Goal: Browse casually: Explore the website without a specific task or goal

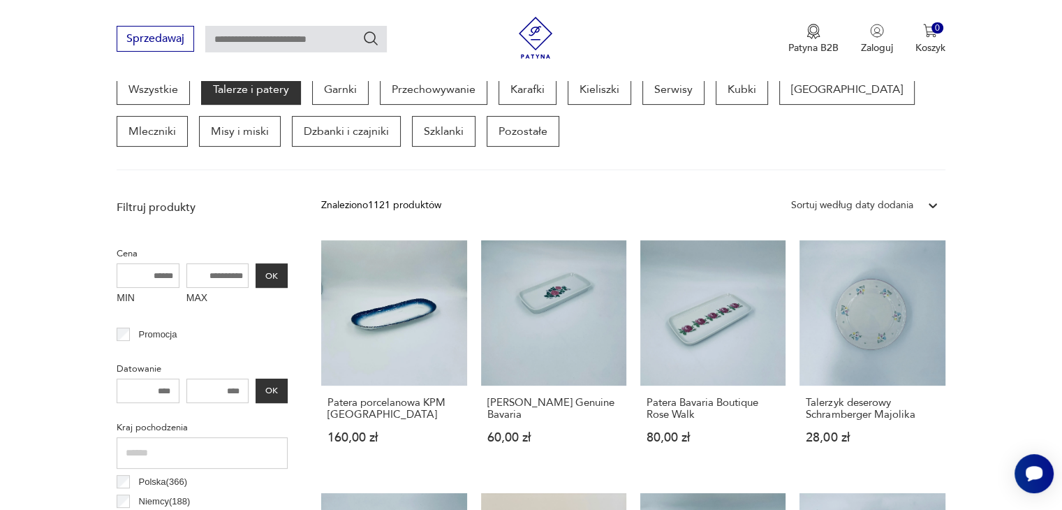
scroll to position [232, 0]
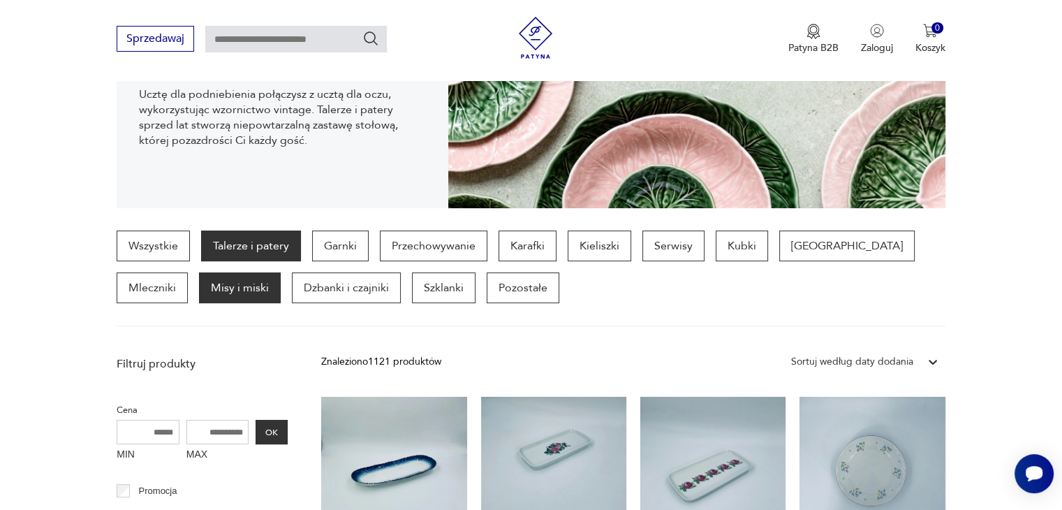
click at [199, 289] on p "Misy i miski" at bounding box center [240, 287] width 82 height 31
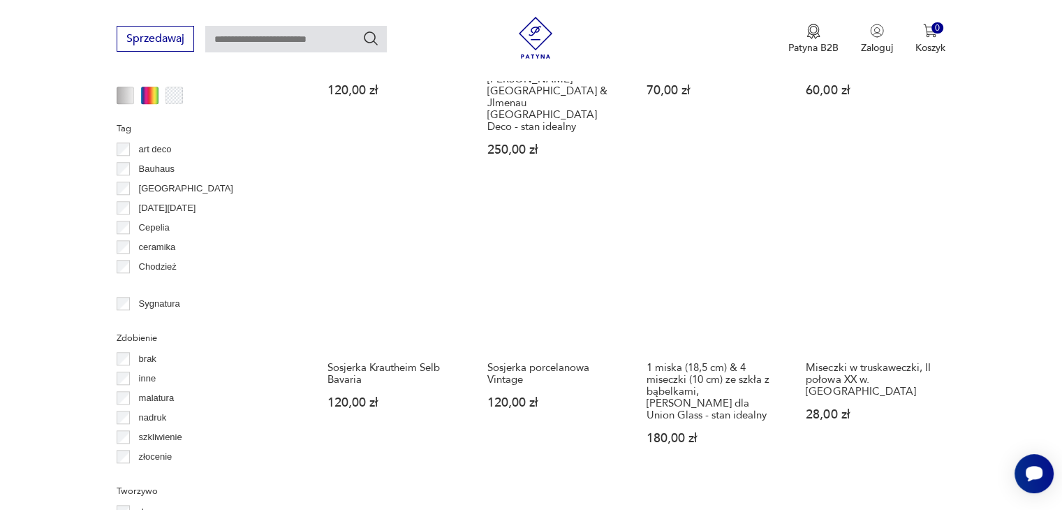
scroll to position [1290, 0]
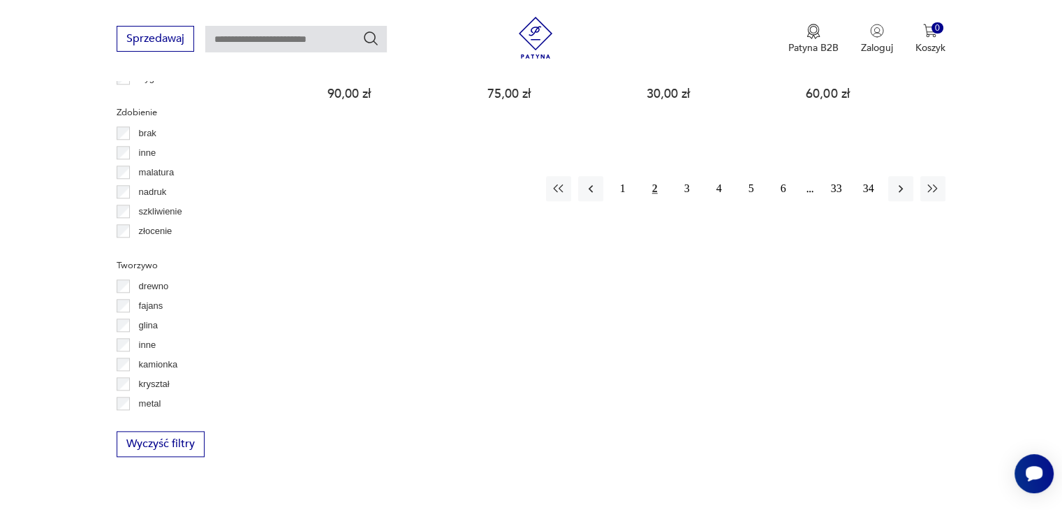
scroll to position [1515, 0]
click at [727, 175] on button "4" at bounding box center [719, 187] width 25 height 25
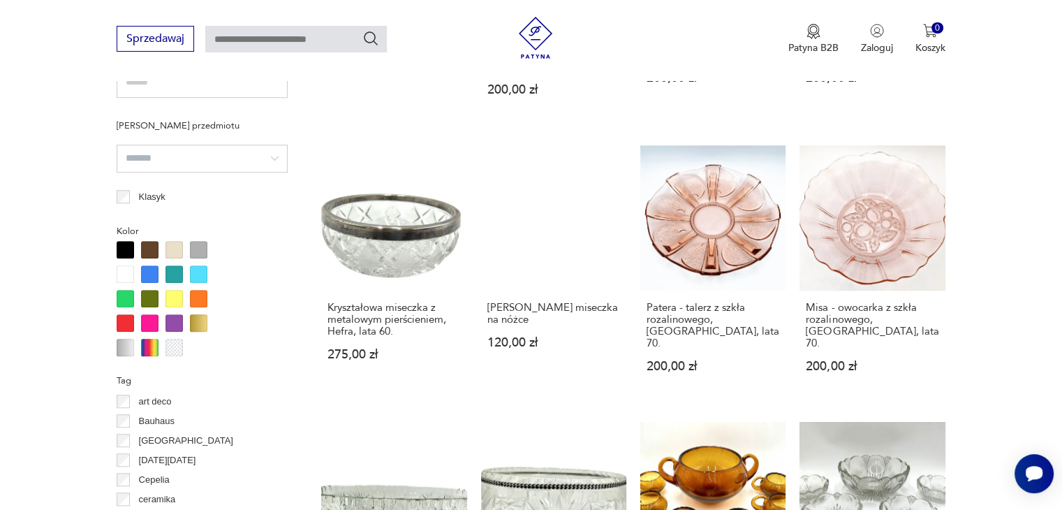
scroll to position [1235, 0]
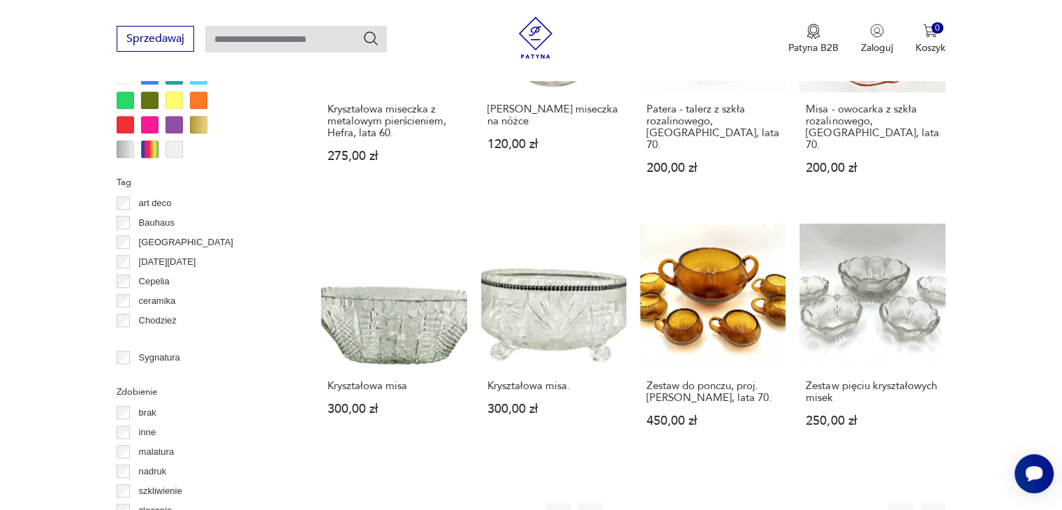
click at [1011, 166] on section "Filtruj produkty Cena MIN MAX OK Promocja Datowanie OK Kraj pochodzenia Polska …" at bounding box center [531, 74] width 1062 height 1457
click at [775, 503] on button "6" at bounding box center [783, 515] width 25 height 25
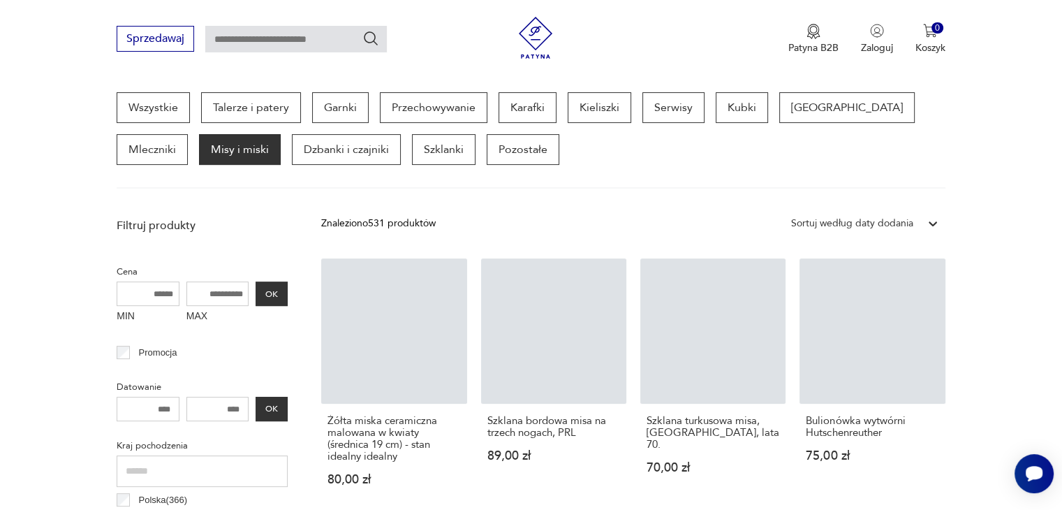
scroll to position [471, 0]
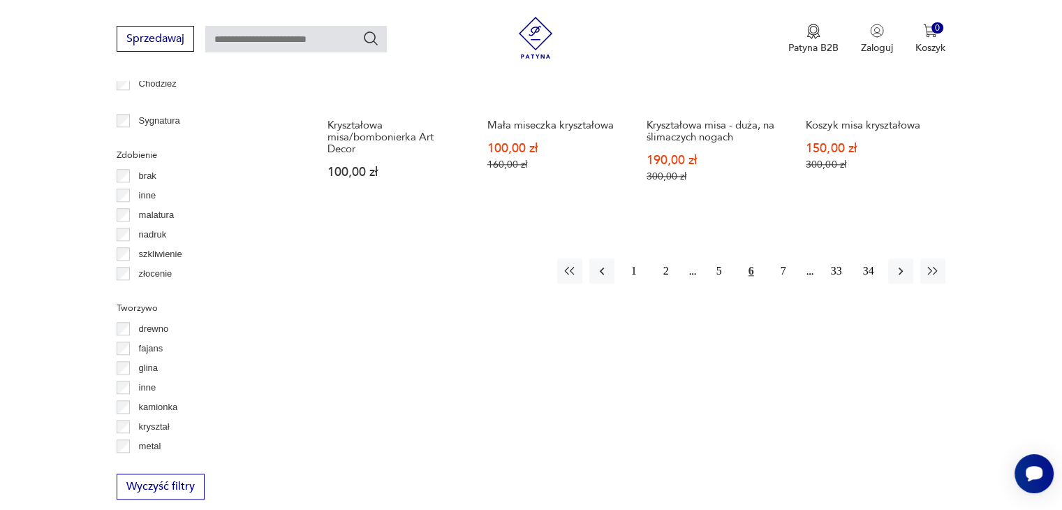
scroll to position [1473, 0]
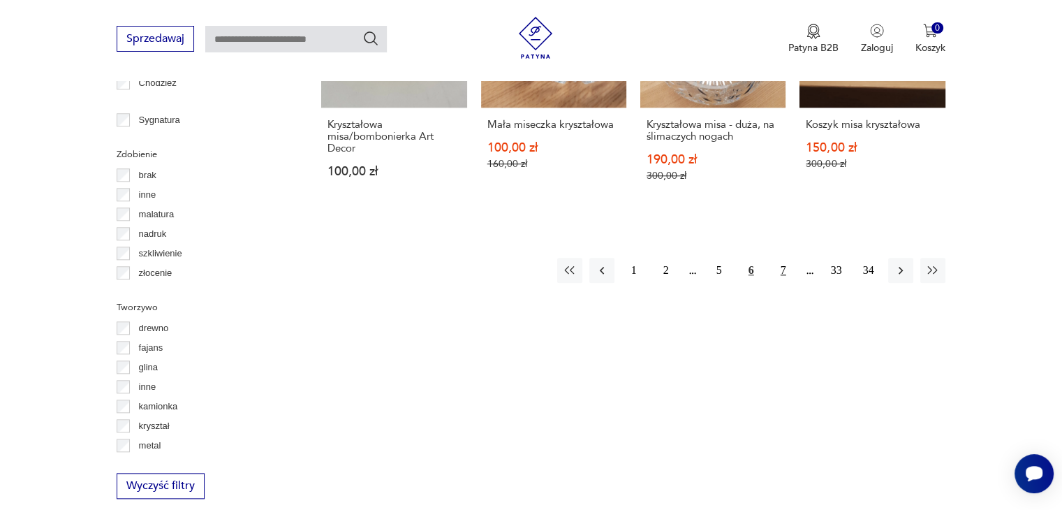
click at [782, 258] on button "7" at bounding box center [783, 270] width 25 height 25
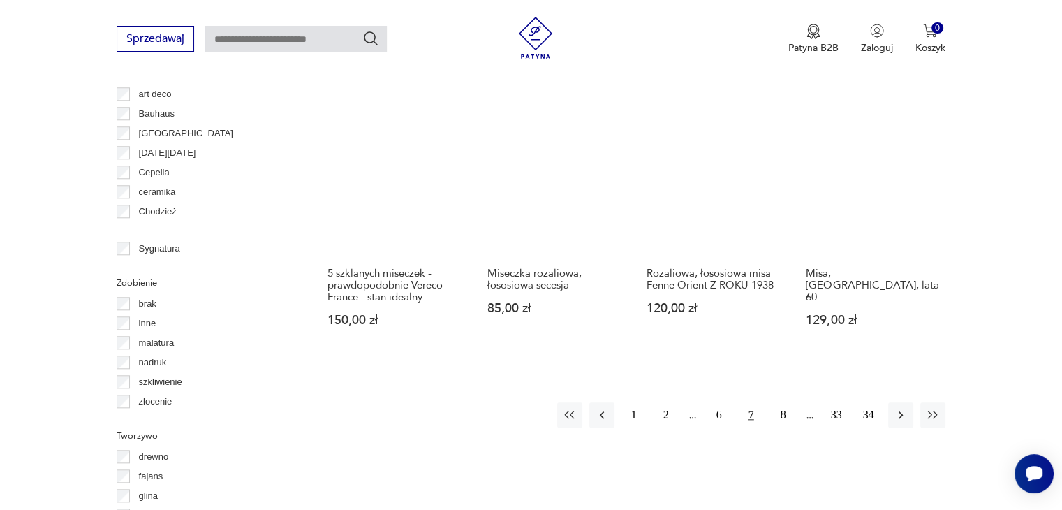
scroll to position [1345, 0]
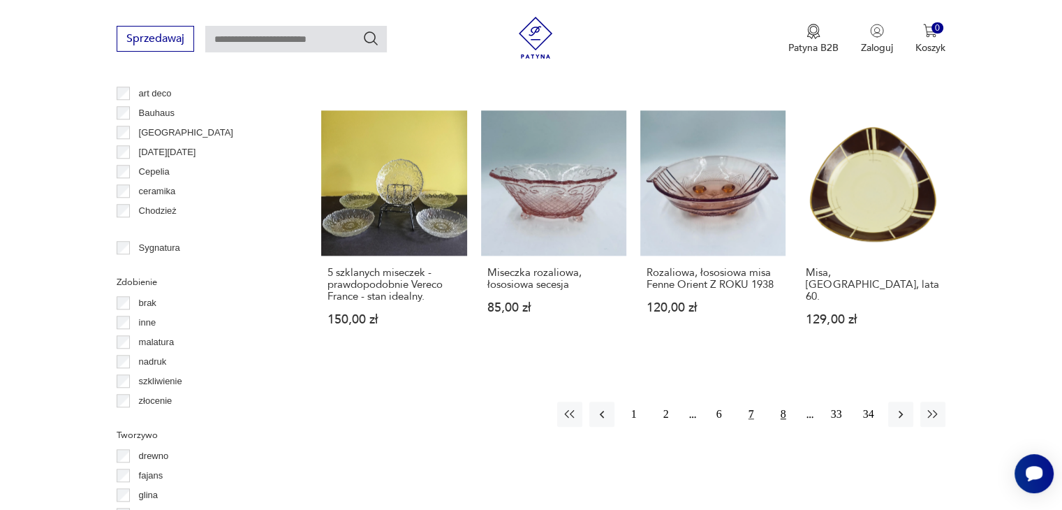
click at [779, 416] on button "8" at bounding box center [783, 414] width 25 height 25
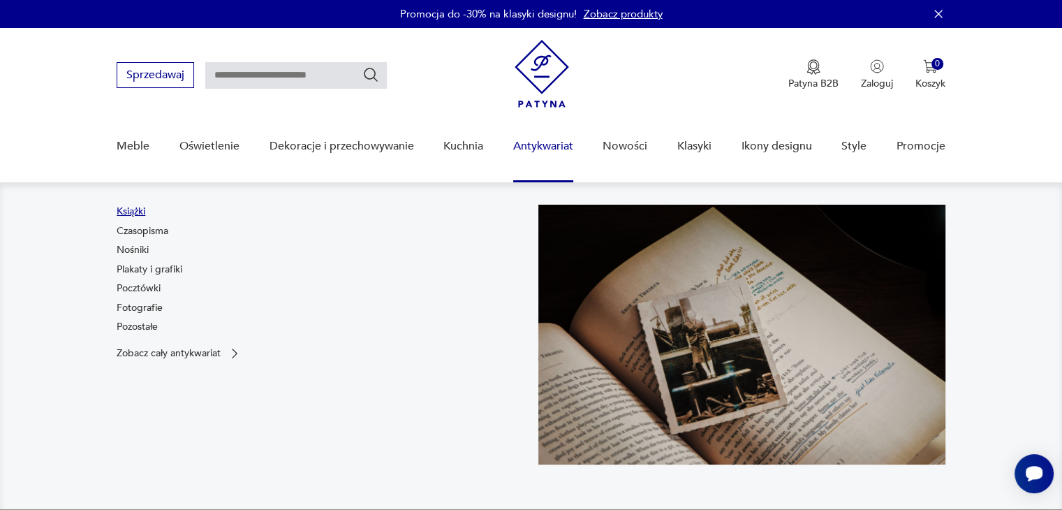
click at [134, 210] on link "Książki" at bounding box center [131, 212] width 29 height 14
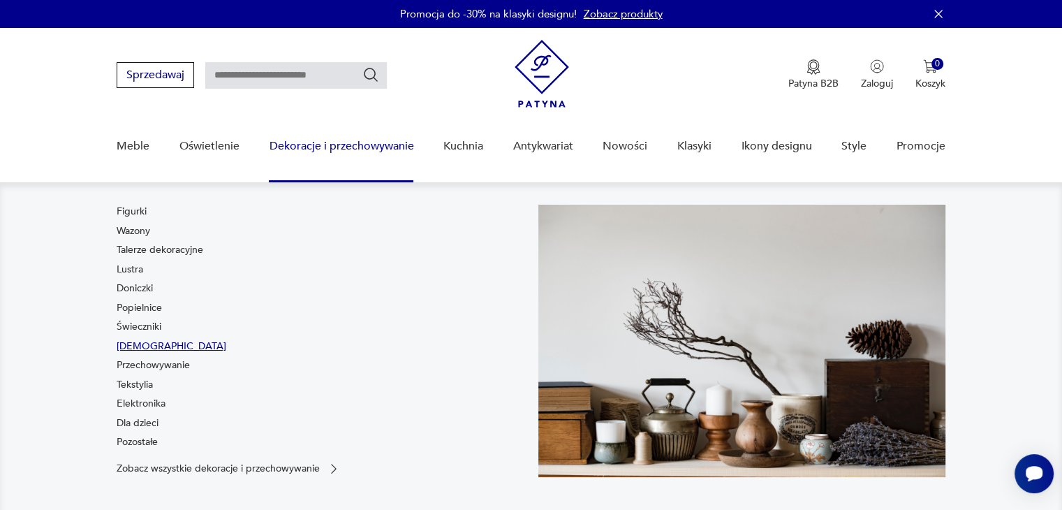
click at [140, 340] on link "[DEMOGRAPHIC_DATA]" at bounding box center [172, 346] width 110 height 14
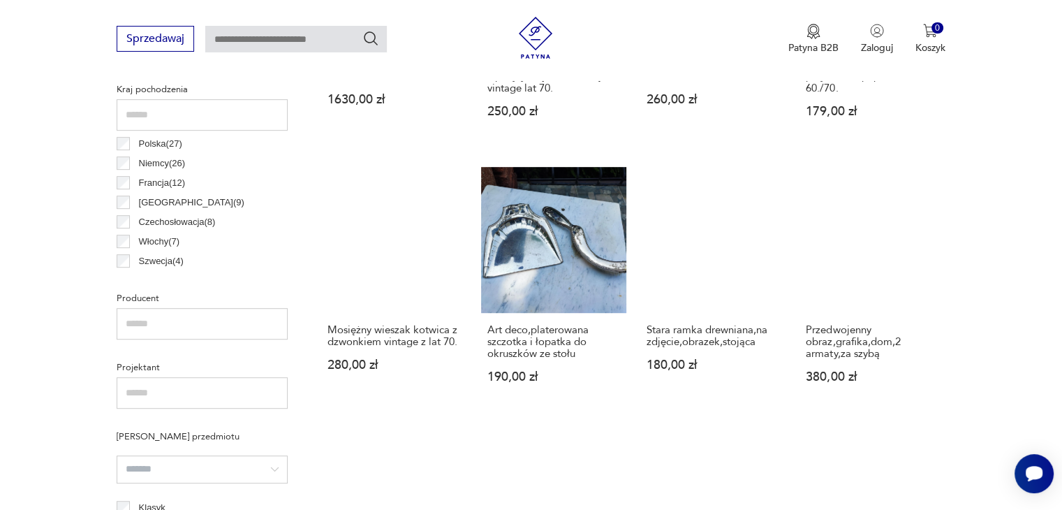
scroll to position [727, 0]
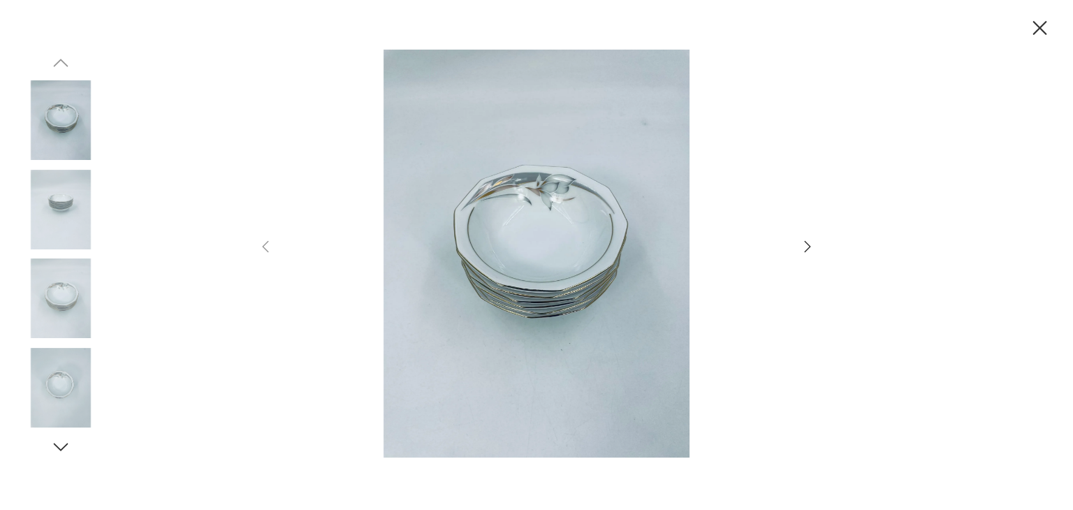
click at [799, 238] on icon "button" at bounding box center [807, 246] width 17 height 17
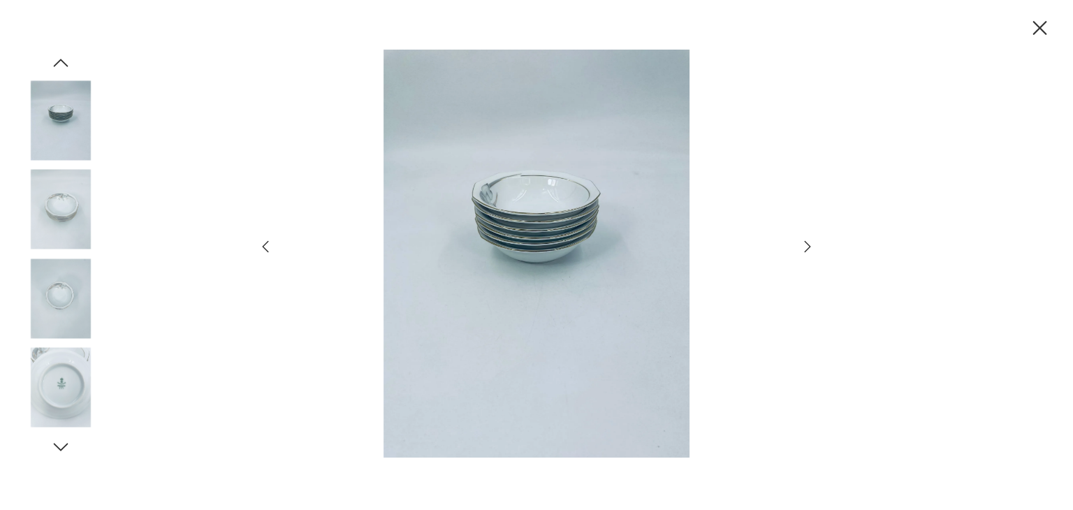
click at [799, 238] on icon "button" at bounding box center [807, 246] width 17 height 17
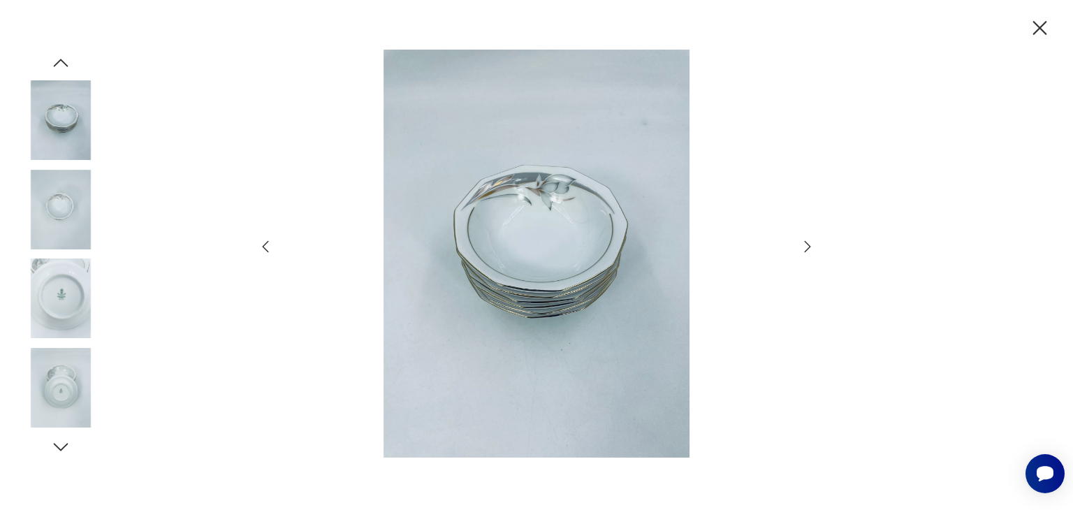
click at [799, 238] on icon "button" at bounding box center [807, 246] width 17 height 17
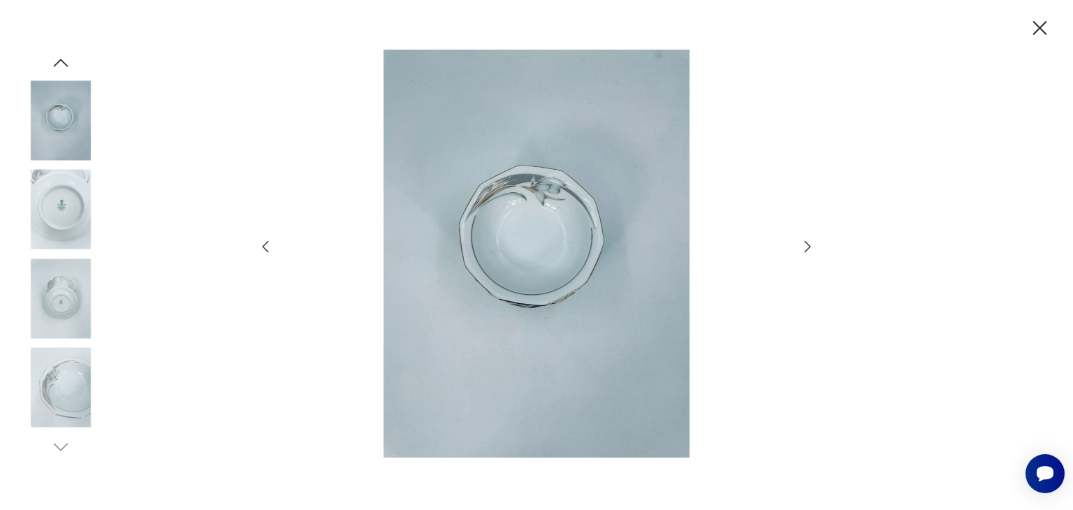
click at [799, 238] on icon "button" at bounding box center [807, 246] width 17 height 17
